Goal: Information Seeking & Learning: Find specific fact

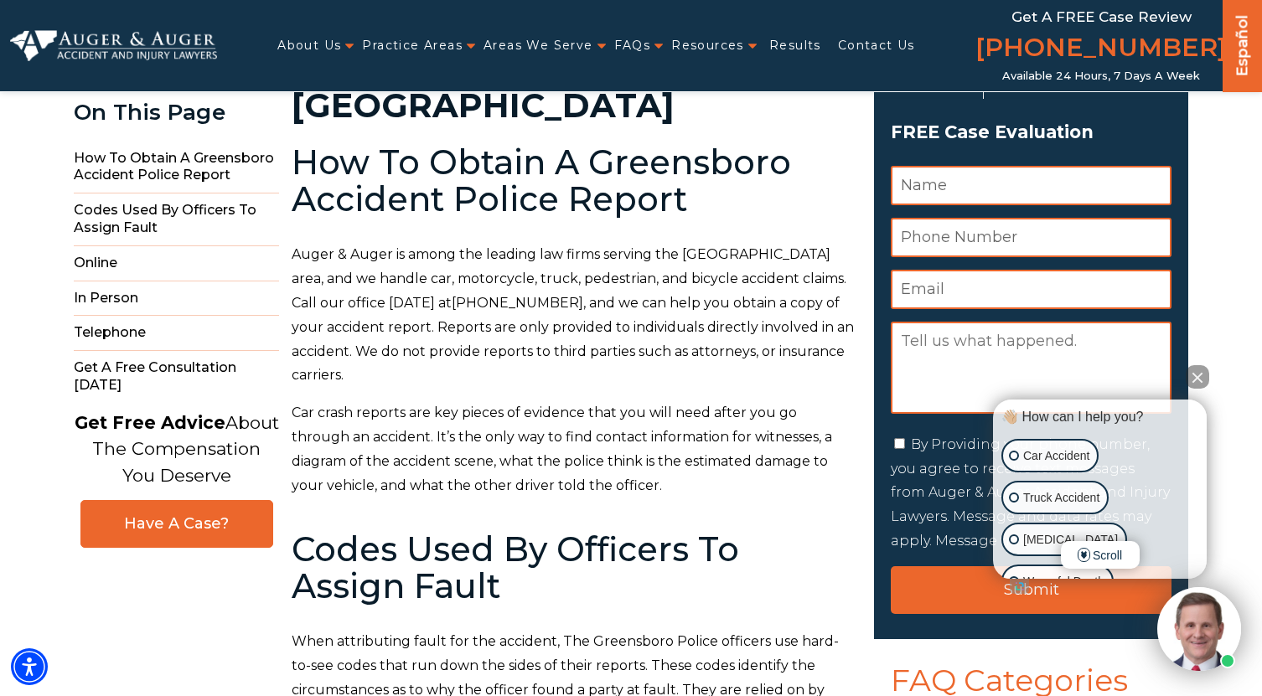
scroll to position [168, 0]
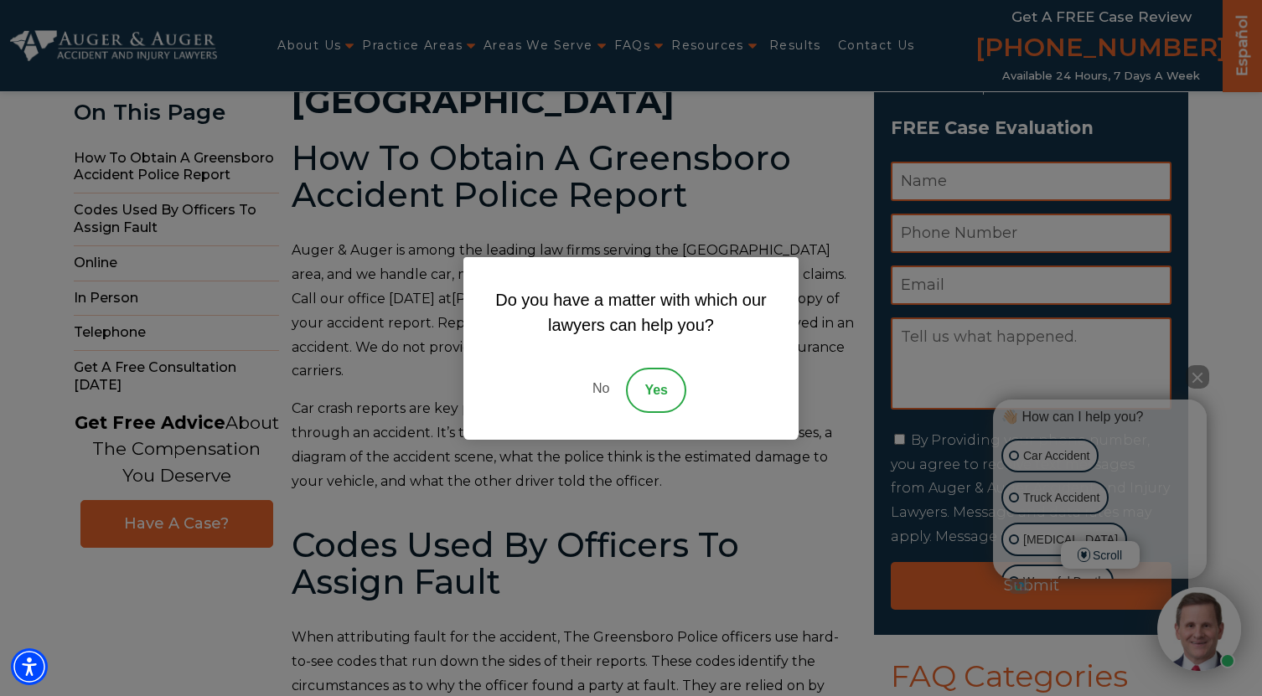
click at [607, 388] on link "No" at bounding box center [601, 390] width 50 height 45
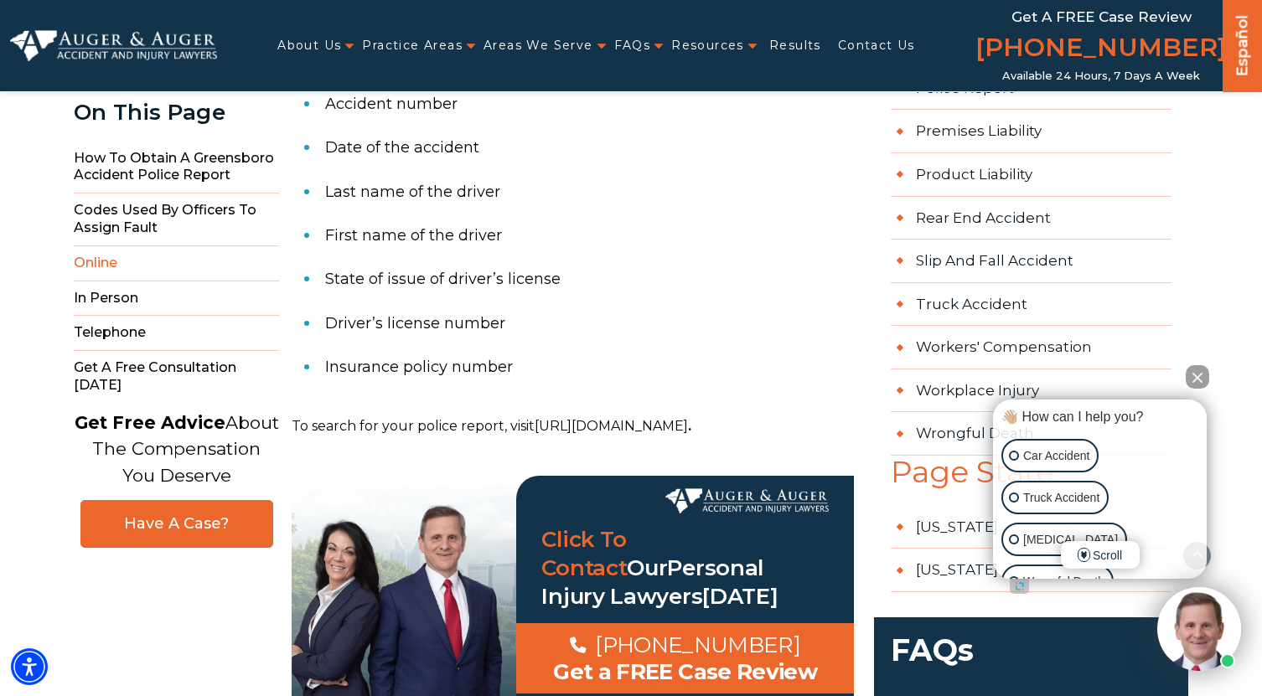
scroll to position [1424, 0]
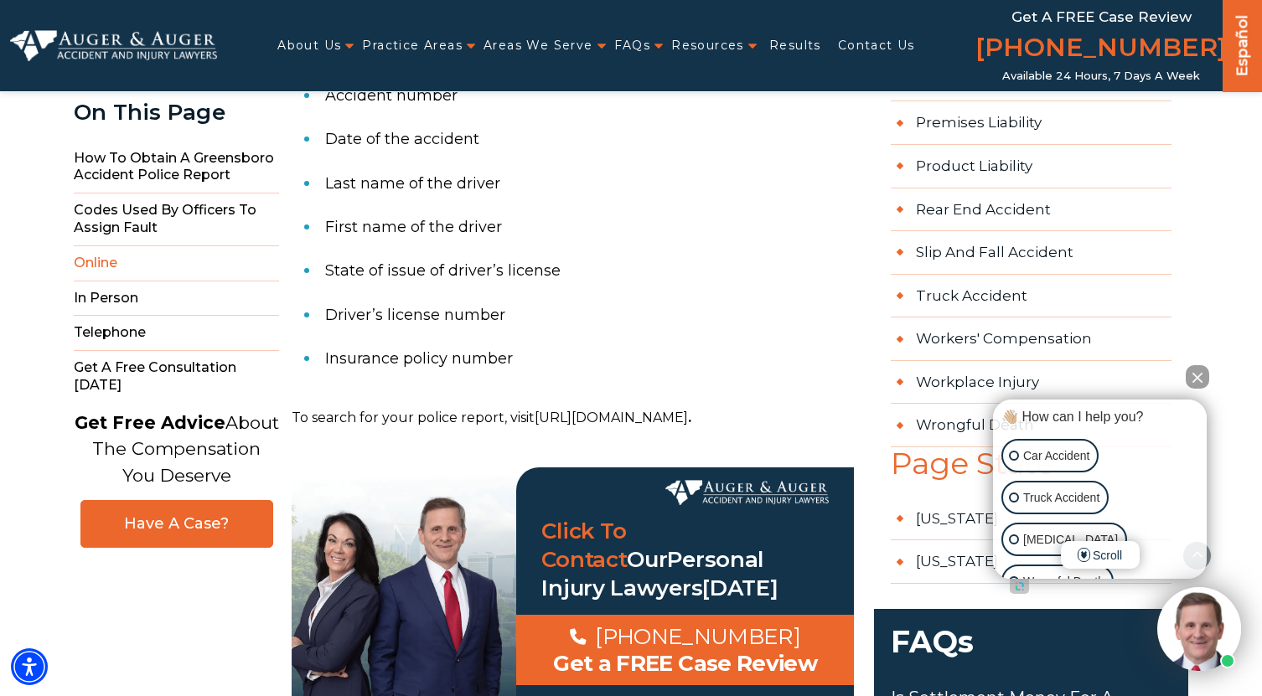
drag, startPoint x: 536, startPoint y: 325, endPoint x: 470, endPoint y: 354, distance: 72.1
click at [470, 406] on p "To search for your police report, visit https://p2c.greensboro-nc.gov/AccidentD…" at bounding box center [573, 418] width 562 height 24
copy p "https://p2c.greensboro-nc.gov/AccidentDetail.aspx"
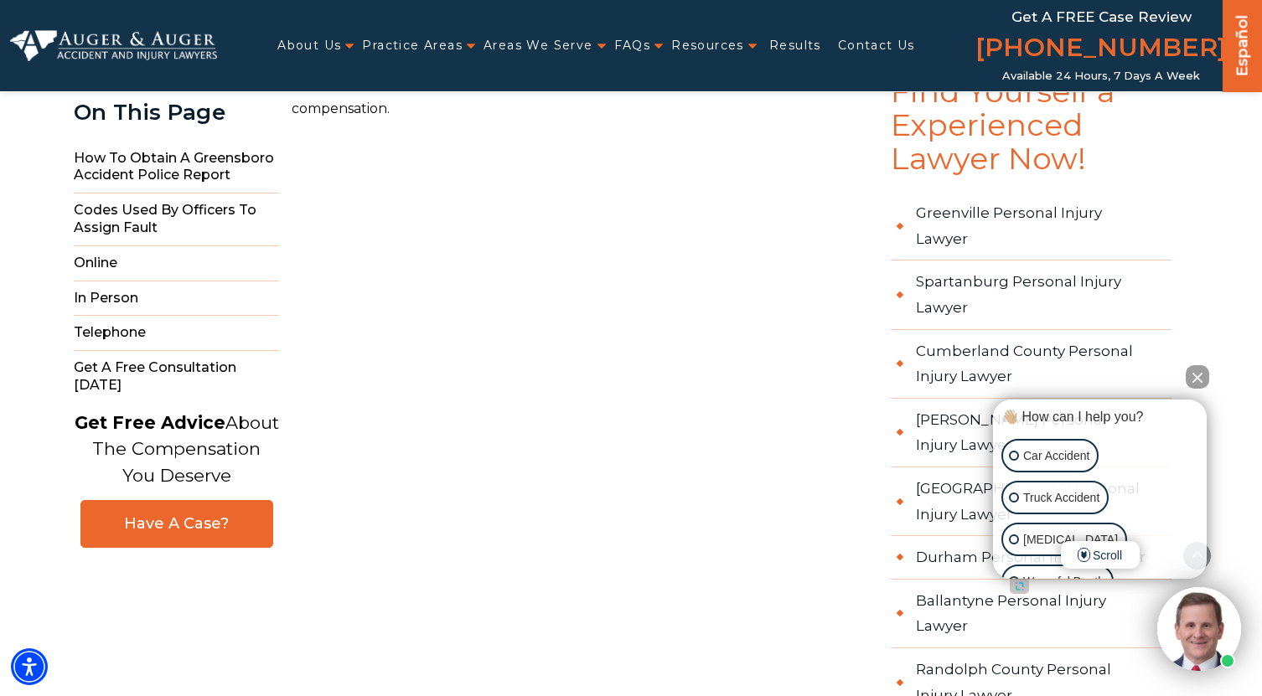
scroll to position [2513, 0]
